Goal: Transaction & Acquisition: Purchase product/service

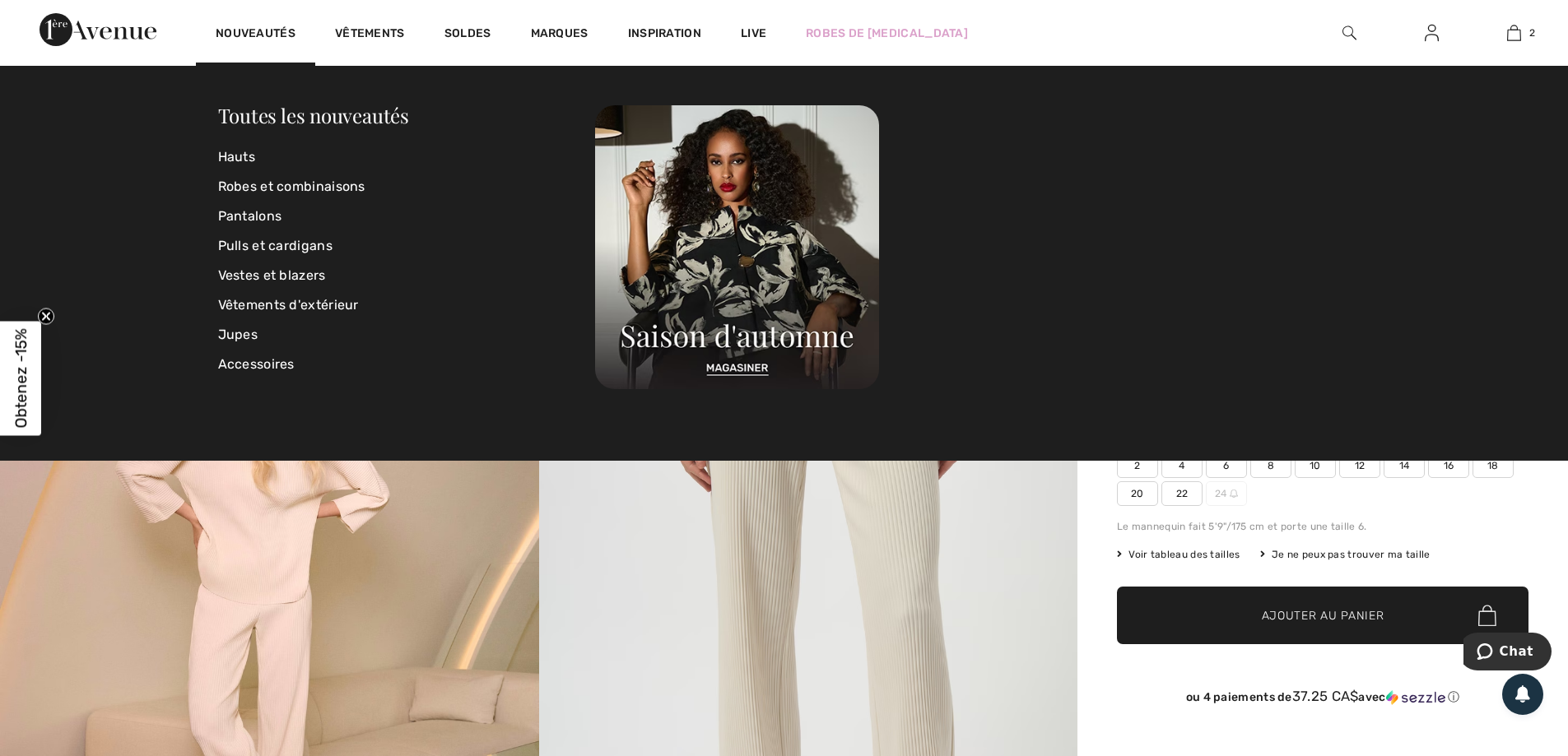
click at [1516, 552] on div "Voir tableau des tailles Je ne peux pas trouver ma taille Choisir taille CAN 2 …" at bounding box center [1322, 554] width 411 height 15
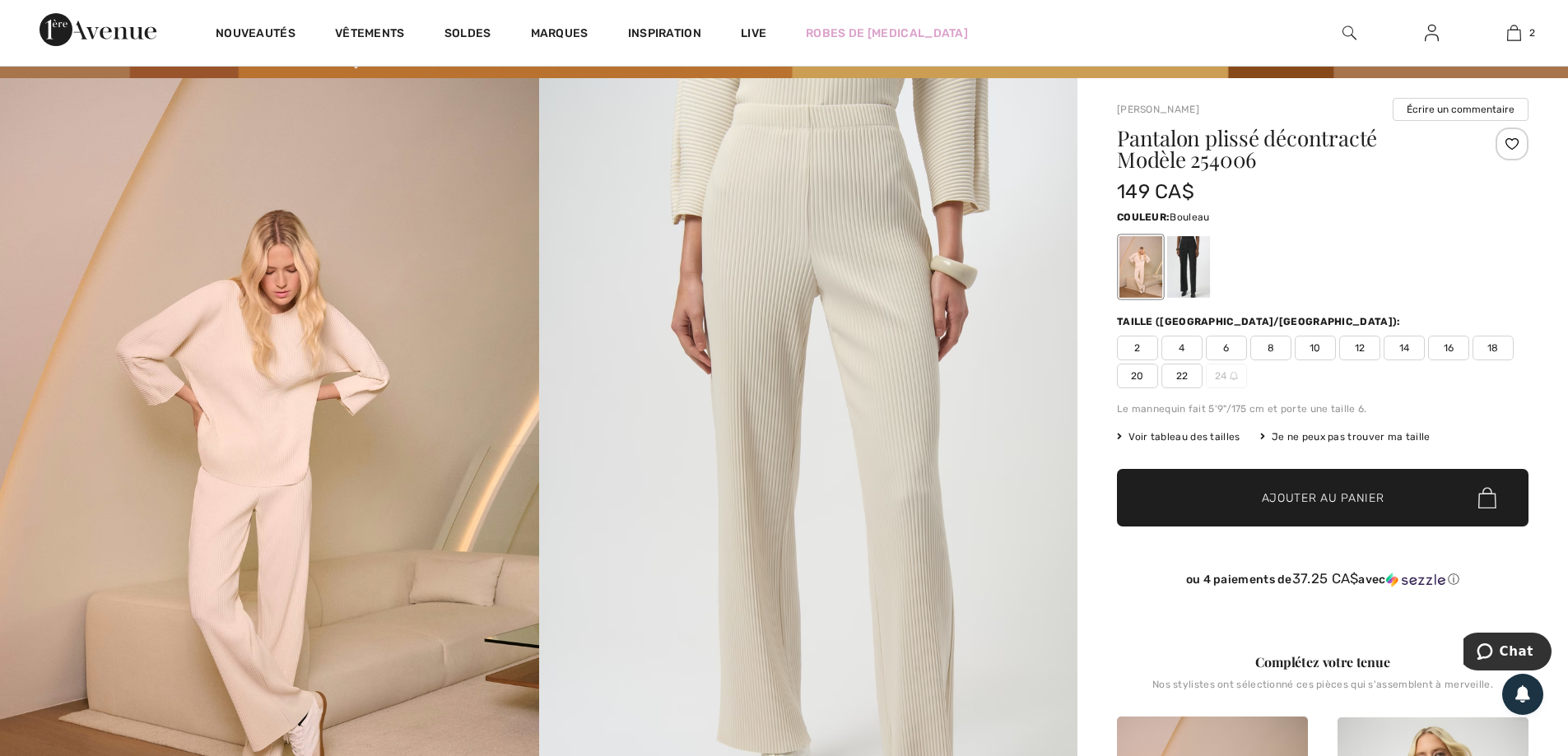
scroll to position [83, 0]
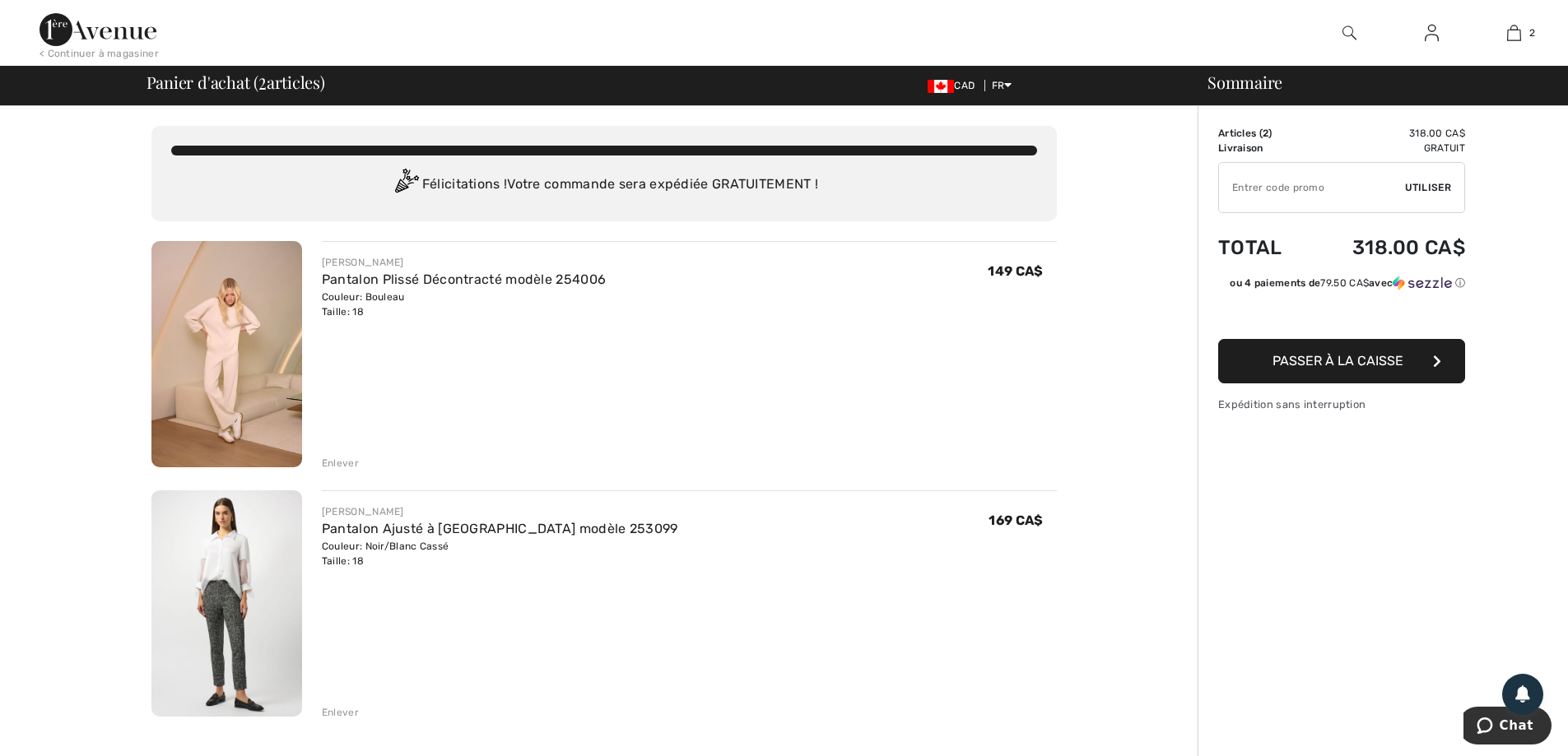
click at [439, 525] on link "Pantalon Ajusté à [GEOGRAPHIC_DATA] modèle 253099" at bounding box center [500, 529] width 357 height 16
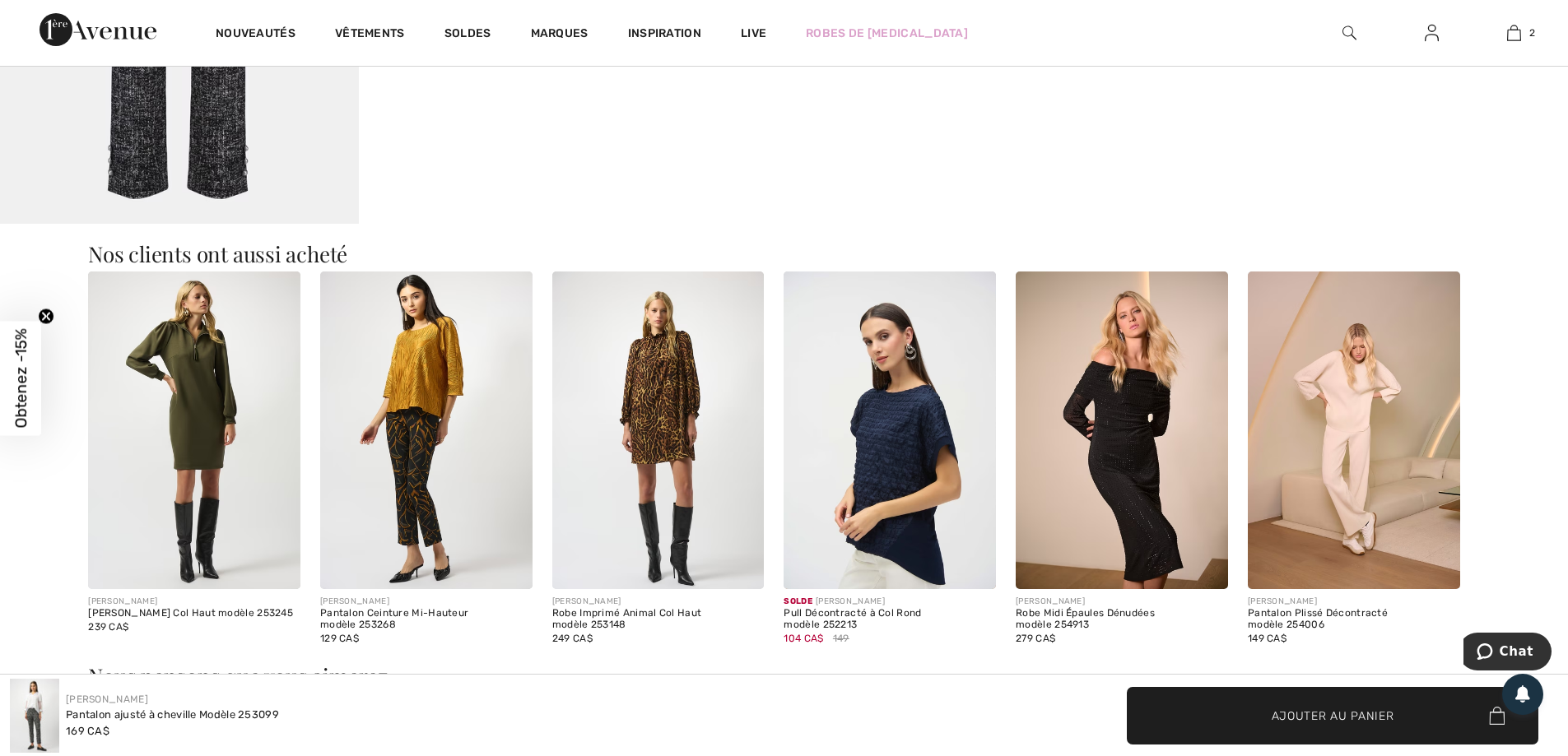
scroll to position [1893, 0]
